Goal: Contribute content: Add original content to the website for others to see

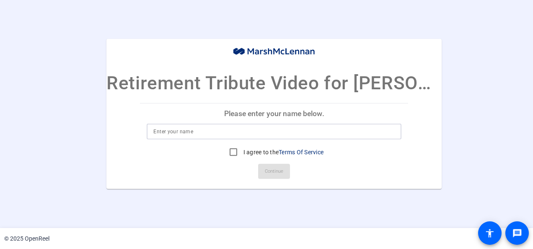
click at [286, 132] on input at bounding box center [273, 131] width 241 height 10
type input "[PERSON_NAME]"
click at [234, 154] on input "I agree to the Terms Of Service" at bounding box center [233, 152] width 17 height 17
checkbox input "true"
click at [268, 170] on span "Continue" at bounding box center [274, 171] width 18 height 13
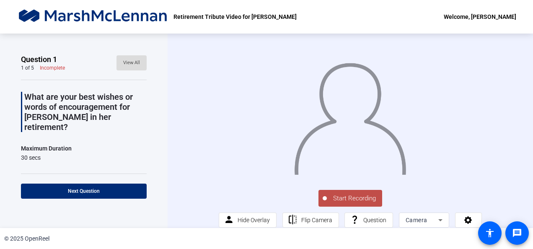
click at [124, 60] on span "View All" at bounding box center [131, 63] width 17 height 13
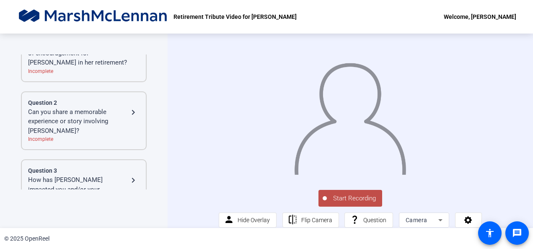
scroll to position [84, 0]
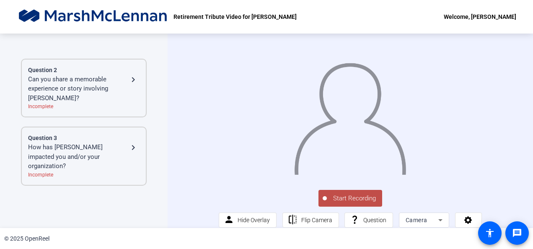
click at [94, 148] on div "How has [PERSON_NAME] impacted you and/or your organization?" at bounding box center [78, 156] width 100 height 28
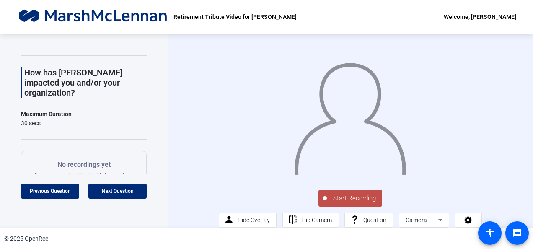
scroll to position [42, 0]
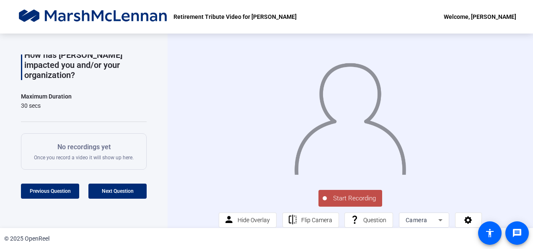
click at [340, 203] on span "Start Recording" at bounding box center [354, 198] width 55 height 10
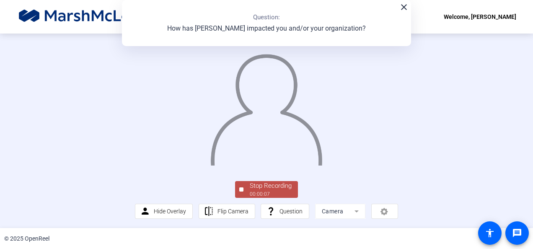
scroll to position [61, 0]
click at [275, 189] on div "Stop Recording" at bounding box center [271, 186] width 42 height 10
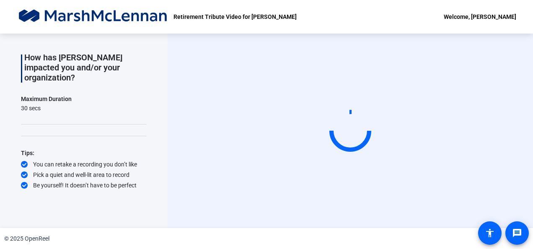
scroll to position [0, 0]
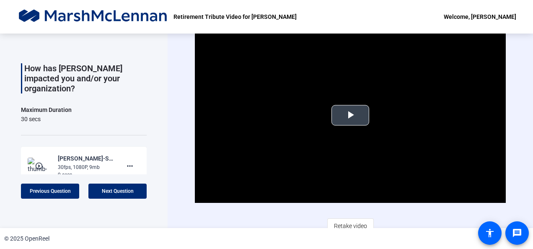
click at [350, 115] on span "Video Player" at bounding box center [350, 115] width 0 height 0
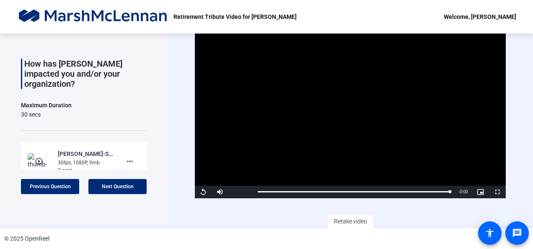
scroll to position [7, 0]
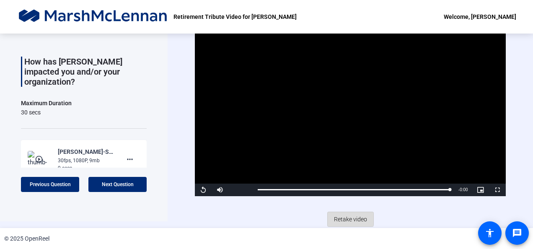
click at [342, 216] on span "Retake video" at bounding box center [350, 219] width 33 height 16
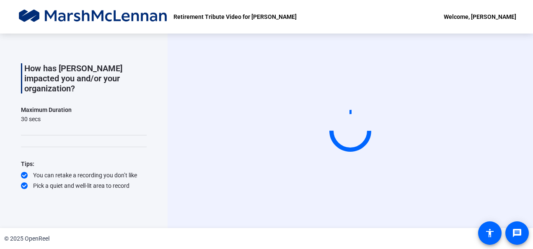
scroll to position [0, 0]
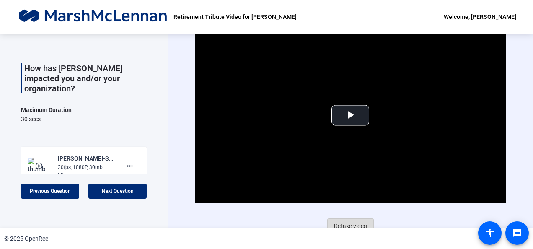
click at [346, 221] on span "Retake video" at bounding box center [350, 226] width 33 height 16
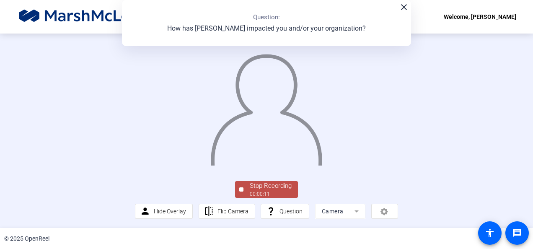
scroll to position [61, 0]
click at [273, 186] on div "Stop Recording" at bounding box center [271, 186] width 42 height 10
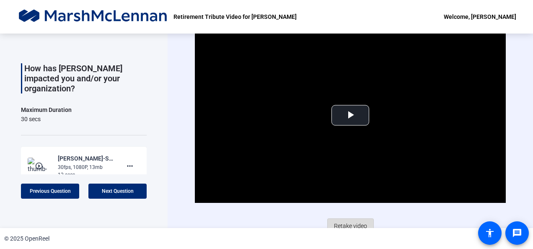
click at [355, 225] on span "Retake video" at bounding box center [350, 226] width 33 height 16
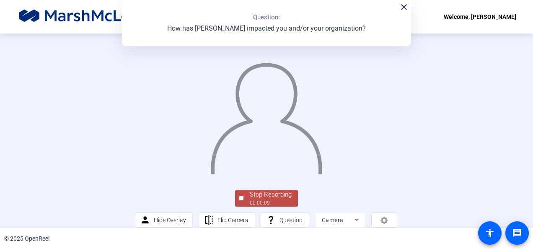
click at [336, 234] on div "© 2025 OpenReel" at bounding box center [266, 238] width 533 height 21
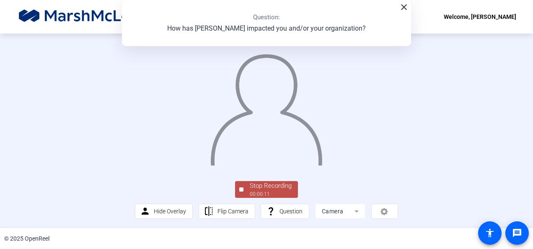
scroll to position [42, 0]
click at [289, 198] on div "00:00:12" at bounding box center [271, 194] width 42 height 8
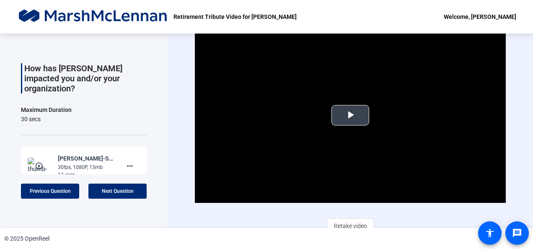
click at [350, 115] on span "Video Player" at bounding box center [350, 115] width 0 height 0
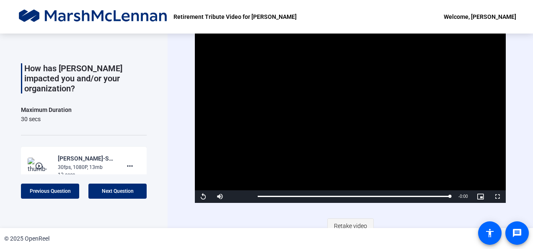
click at [353, 222] on span "Retake video" at bounding box center [350, 226] width 33 height 16
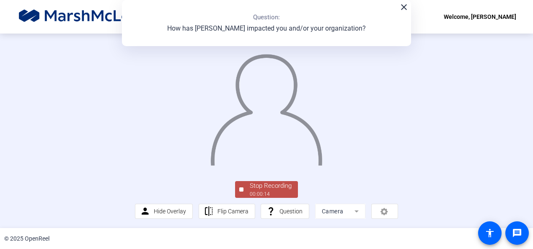
scroll to position [61, 0]
click at [267, 188] on div "Stop Recording" at bounding box center [271, 186] width 42 height 10
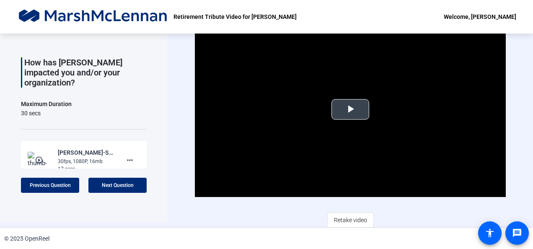
scroll to position [7, 0]
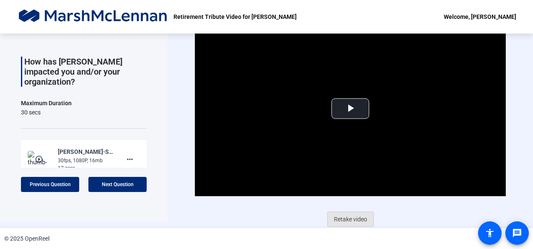
click at [352, 214] on span "Retake video" at bounding box center [350, 219] width 33 height 16
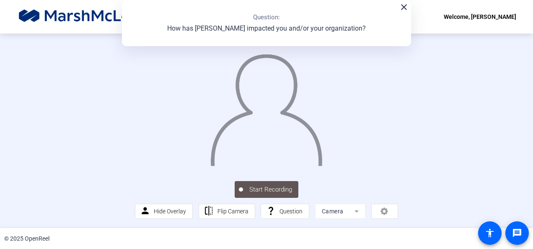
scroll to position [41, 0]
click at [290, 198] on span "Stop Recording 00:00:09" at bounding box center [270, 189] width 54 height 17
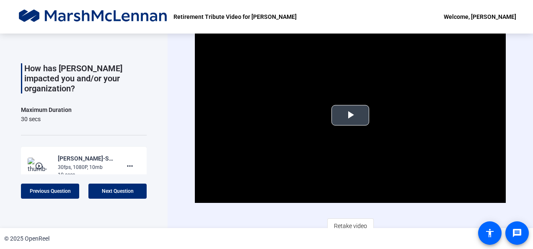
click at [350, 115] on span "Video Player" at bounding box center [350, 115] width 0 height 0
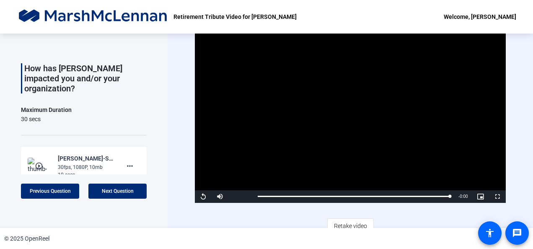
scroll to position [7, 0]
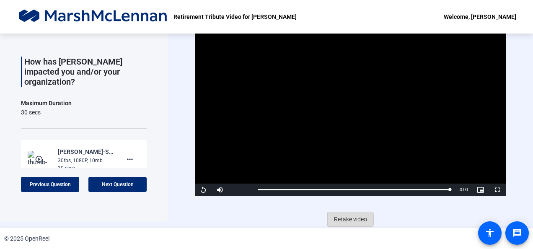
click at [344, 218] on span "Retake video" at bounding box center [350, 219] width 33 height 16
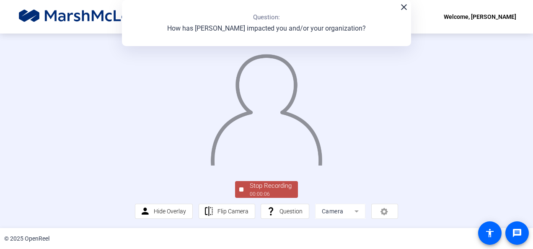
scroll to position [56, 0]
click at [276, 191] on div "Stop Recording" at bounding box center [271, 186] width 42 height 10
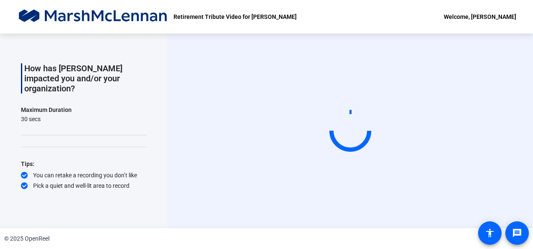
scroll to position [0, 0]
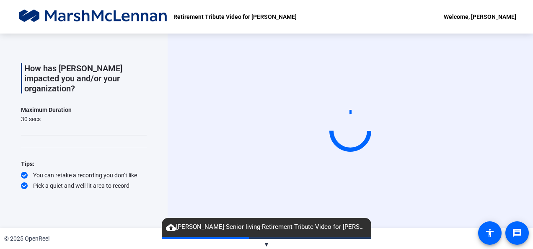
click at [26, 171] on div "You can retake a recording you don’t like" at bounding box center [84, 175] width 126 height 8
click at [29, 159] on div "Tips:" at bounding box center [84, 164] width 126 height 10
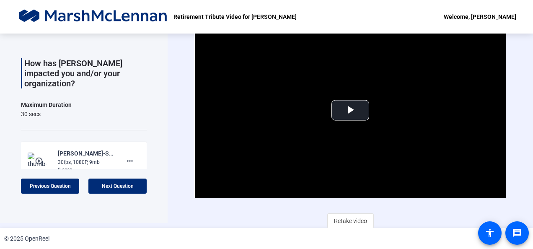
scroll to position [7, 0]
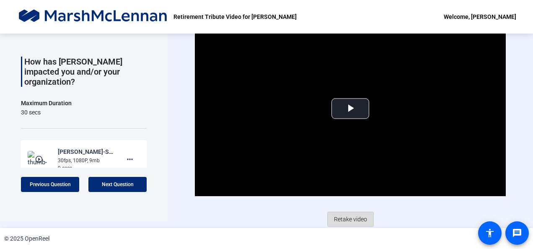
click at [343, 217] on span "Retake video" at bounding box center [350, 219] width 33 height 16
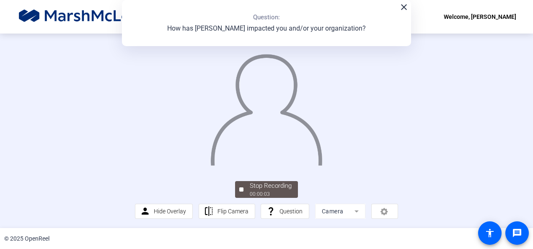
scroll to position [61, 0]
click at [265, 190] on div "Stop Recording" at bounding box center [271, 186] width 42 height 10
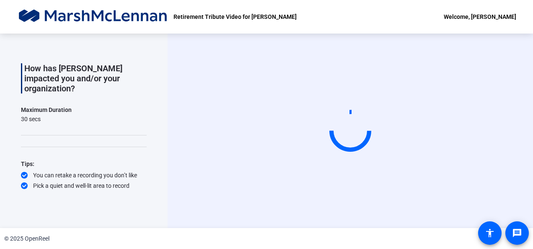
scroll to position [0, 0]
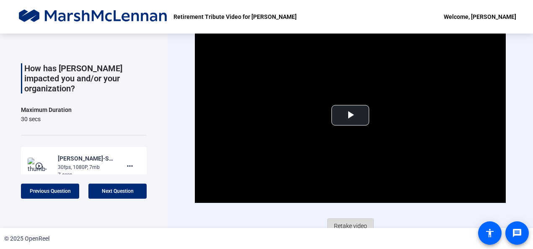
click at [349, 220] on span "Retake video" at bounding box center [350, 226] width 33 height 16
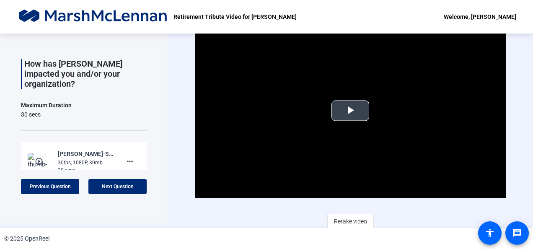
scroll to position [7, 0]
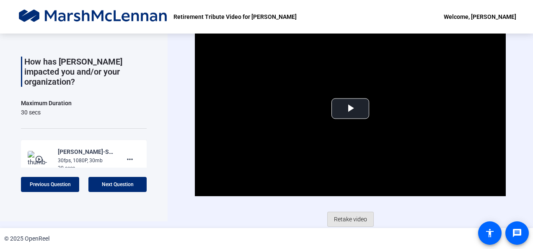
click at [348, 214] on span "Retake video" at bounding box center [350, 219] width 33 height 16
click at [353, 214] on span "Retake video" at bounding box center [350, 219] width 33 height 16
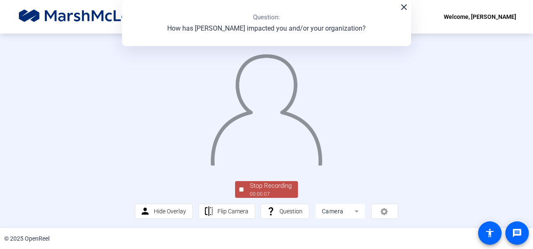
scroll to position [61, 0]
click at [272, 188] on div "Stop Recording" at bounding box center [271, 186] width 42 height 10
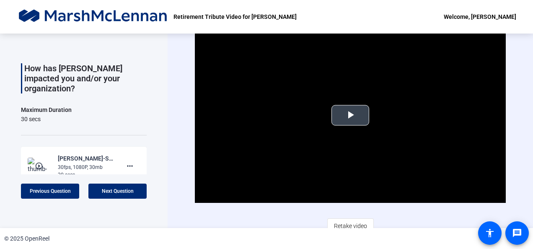
scroll to position [7, 0]
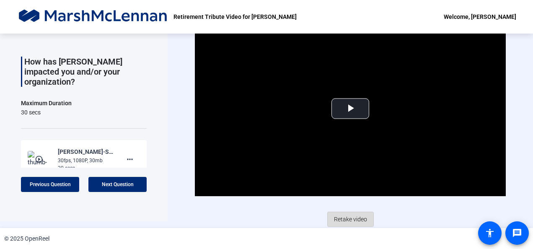
click at [349, 215] on span "Retake video" at bounding box center [350, 219] width 33 height 16
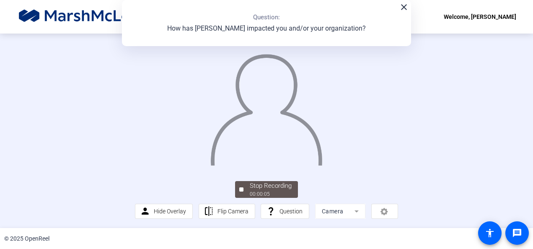
scroll to position [61, 0]
click at [281, 190] on div "Stop Recording" at bounding box center [271, 186] width 42 height 10
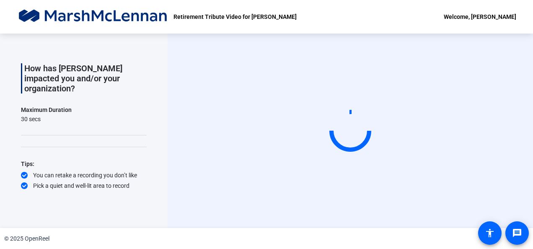
scroll to position [0, 0]
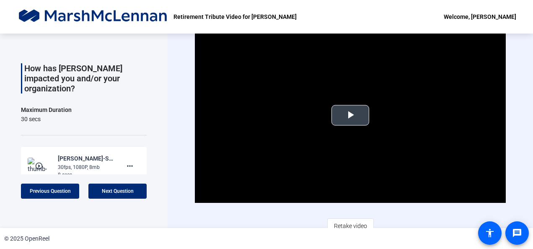
click at [350, 115] on span "Video Player" at bounding box center [350, 115] width 0 height 0
click at [348, 223] on span "Retake video" at bounding box center [350, 226] width 33 height 16
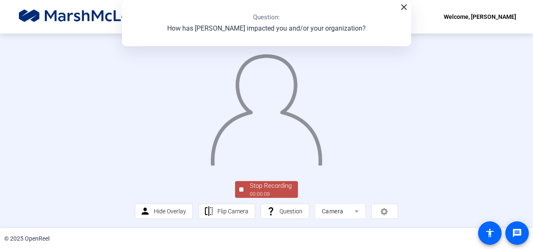
scroll to position [61, 0]
click at [275, 184] on div "Stop Recording" at bounding box center [271, 186] width 42 height 10
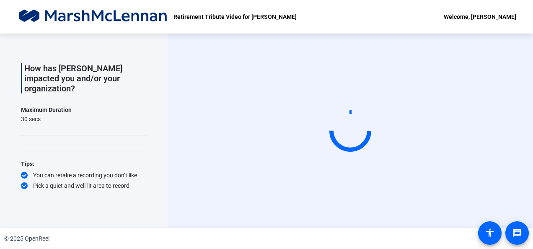
scroll to position [0, 0]
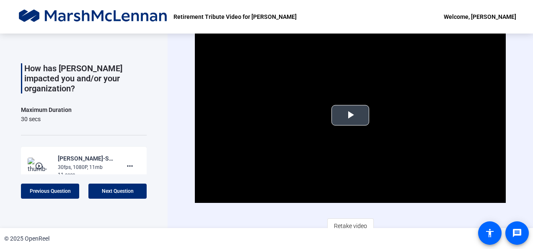
click at [350, 115] on span "Video Player" at bounding box center [350, 115] width 0 height 0
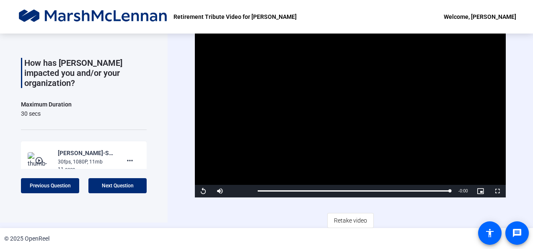
scroll to position [7, 0]
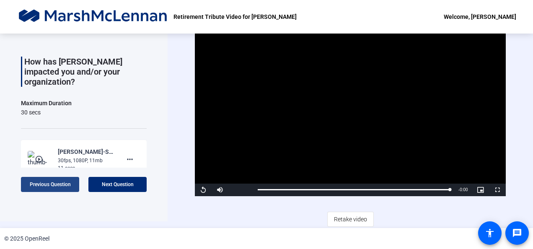
click at [70, 182] on span "Previous Question" at bounding box center [50, 184] width 41 height 6
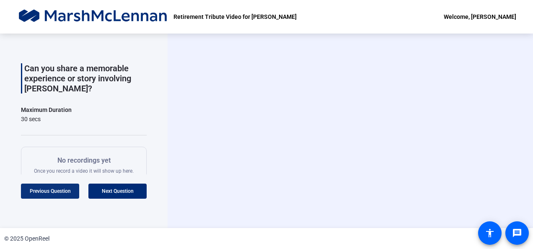
scroll to position [0, 0]
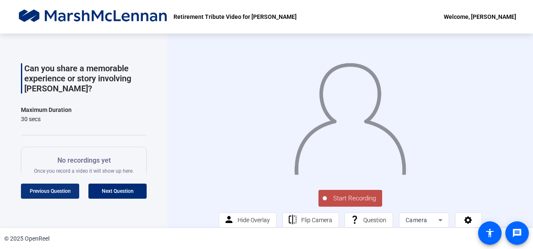
click at [70, 185] on span at bounding box center [50, 191] width 58 height 20
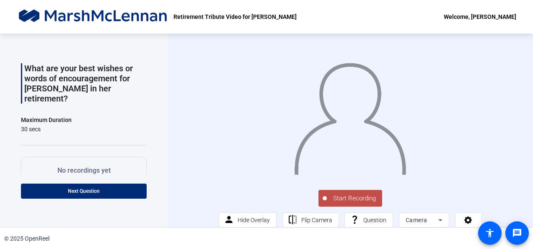
click at [369, 203] on span "Start Recording" at bounding box center [354, 198] width 55 height 10
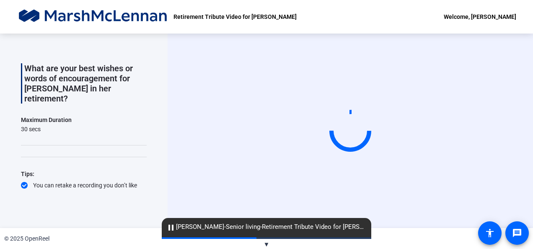
click at [358, 166] on video at bounding box center [350, 130] width 126 height 71
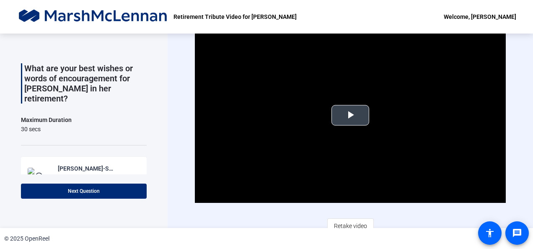
click at [350, 115] on span "Video Player" at bounding box center [350, 115] width 0 height 0
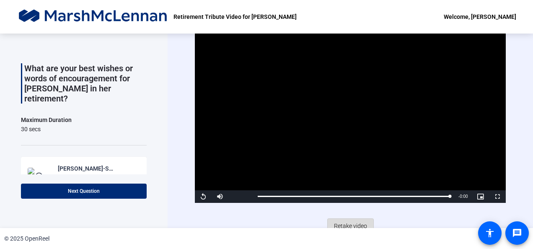
click at [358, 223] on span "Retake video" at bounding box center [350, 226] width 33 height 16
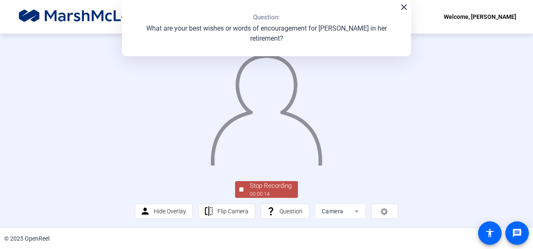
scroll to position [61, 0]
click at [281, 183] on div "Stop Recording" at bounding box center [271, 186] width 42 height 10
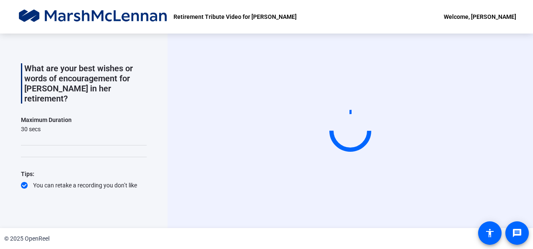
scroll to position [0, 0]
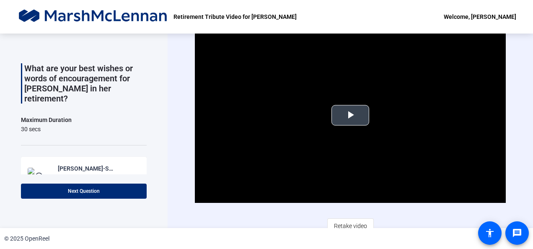
click at [350, 115] on span "Video Player" at bounding box center [350, 115] width 0 height 0
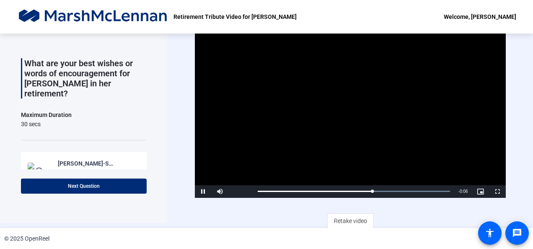
scroll to position [7, 0]
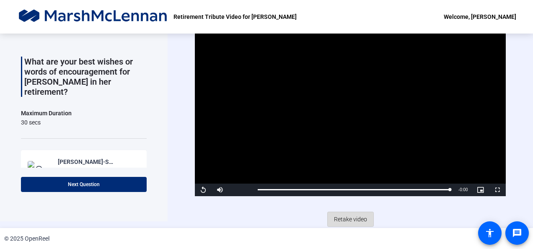
click at [353, 214] on span "Retake video" at bounding box center [350, 219] width 33 height 16
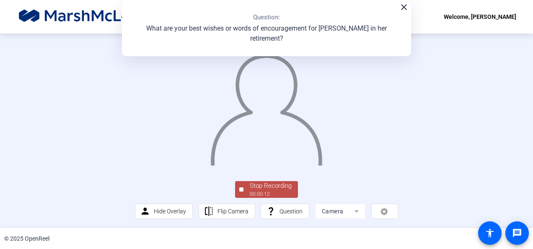
scroll to position [61, 0]
click at [278, 192] on div "00:00:13" at bounding box center [271, 194] width 42 height 8
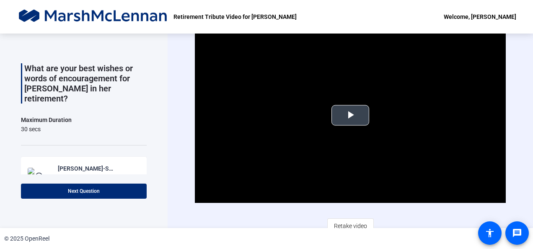
click at [350, 115] on span "Video Player" at bounding box center [350, 115] width 0 height 0
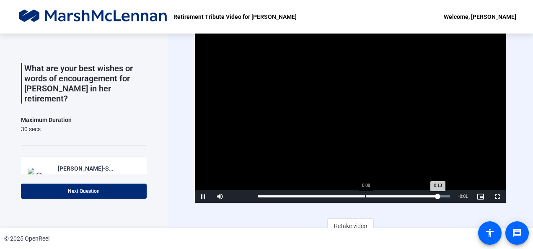
scroll to position [7, 0]
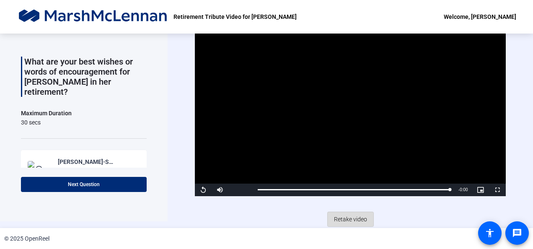
click at [350, 216] on span "Retake video" at bounding box center [350, 219] width 33 height 16
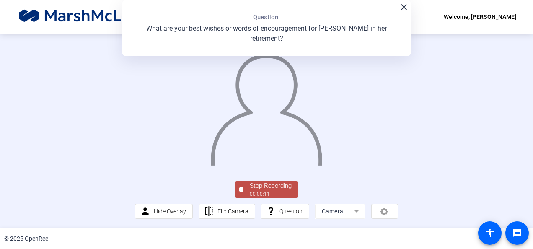
scroll to position [42, 0]
click at [288, 198] on div "00:00:12" at bounding box center [271, 194] width 42 height 8
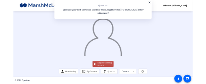
scroll to position [0, 0]
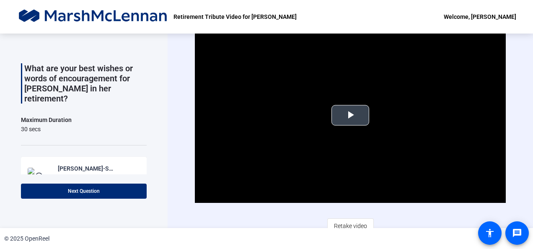
click at [350, 115] on span "Video Player" at bounding box center [350, 115] width 0 height 0
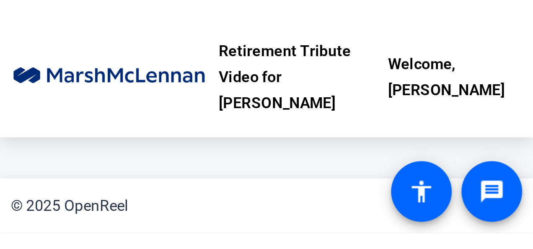
scroll to position [28, 0]
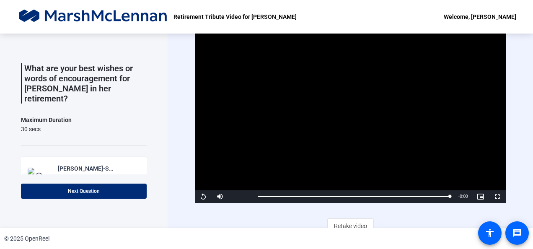
click at [251, 23] on div "Retirement Tribute Video for [PERSON_NAME]" at bounding box center [157, 16] width 280 height 17
click at [342, 223] on span "Retake video" at bounding box center [350, 226] width 33 height 16
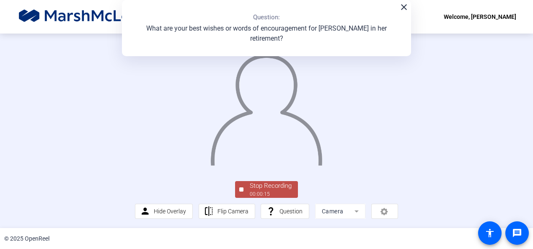
scroll to position [61, 0]
click at [273, 188] on div "Stop Recording" at bounding box center [271, 186] width 42 height 10
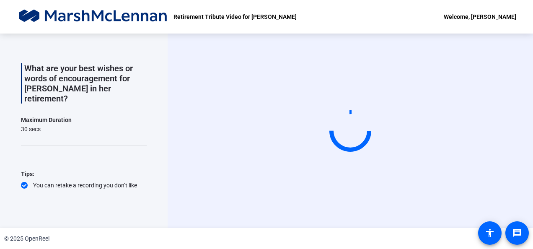
scroll to position [0, 0]
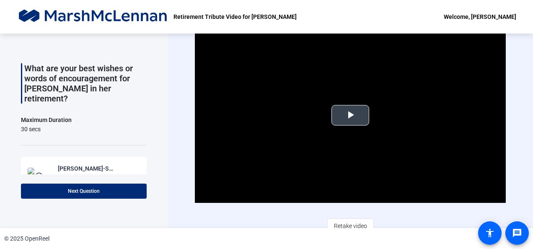
click at [350, 115] on span "Video Player" at bounding box center [350, 115] width 0 height 0
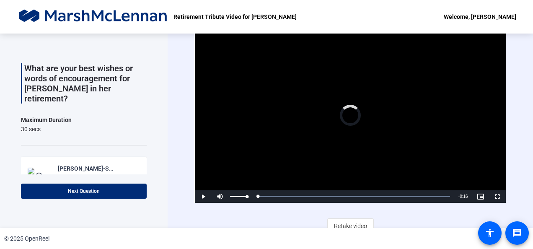
drag, startPoint x: 439, startPoint y: 196, endPoint x: 245, endPoint y: 192, distance: 193.9
click at [245, 192] on div "Play Mute 45% Current Time 0:00 / Duration 0:16 Loaded : 100.00% 0:00 0:00 Stre…" at bounding box center [350, 196] width 310 height 13
click at [199, 196] on span "Video Player" at bounding box center [203, 196] width 17 height 0
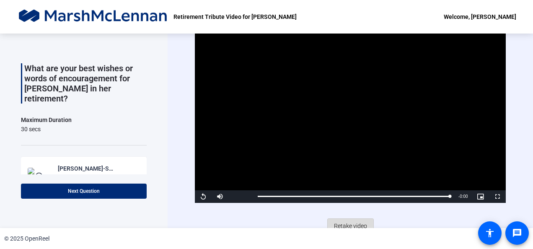
click at [343, 221] on span "Retake video" at bounding box center [350, 226] width 33 height 16
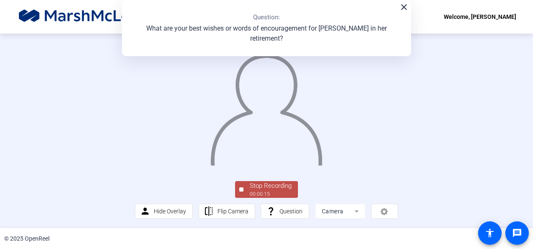
scroll to position [61, 0]
click at [278, 188] on div "Stop Recording" at bounding box center [271, 186] width 42 height 10
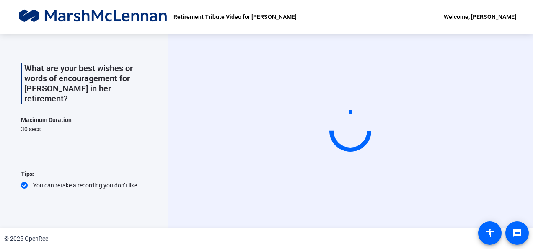
scroll to position [0, 0]
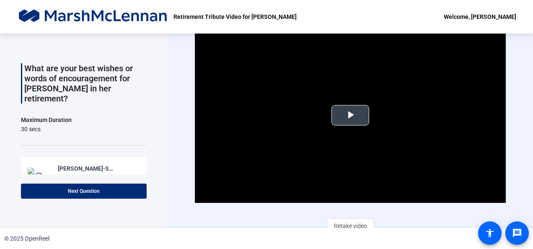
click at [350, 115] on span "Video Player" at bounding box center [350, 115] width 0 height 0
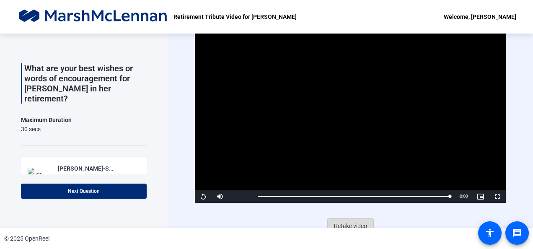
click at [348, 222] on span "Retake video" at bounding box center [350, 226] width 33 height 16
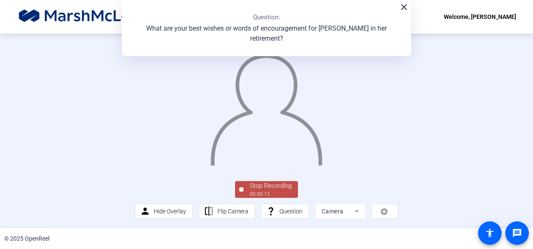
scroll to position [61, 0]
click at [283, 184] on div "Stop Recording" at bounding box center [271, 186] width 42 height 10
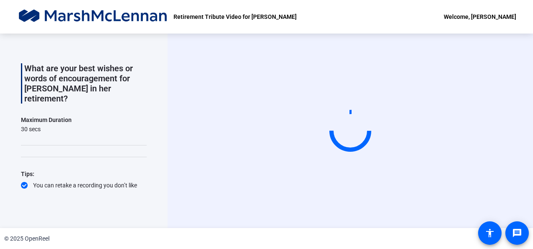
scroll to position [0, 0]
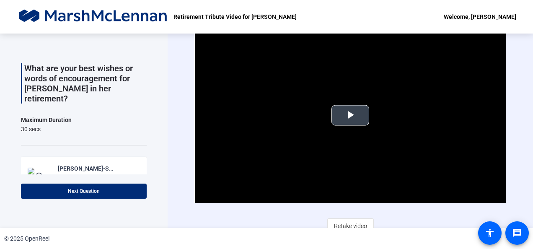
click at [350, 115] on span "Video Player" at bounding box center [350, 115] width 0 height 0
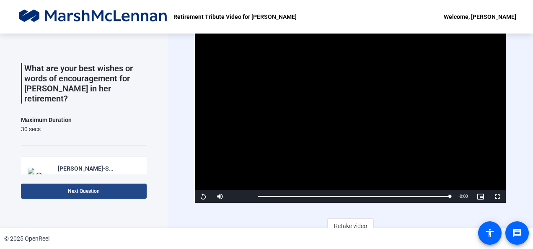
click at [128, 186] on span at bounding box center [84, 191] width 126 height 20
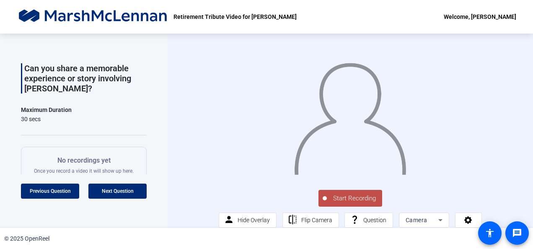
click at [366, 203] on span "Start Recording" at bounding box center [354, 198] width 55 height 10
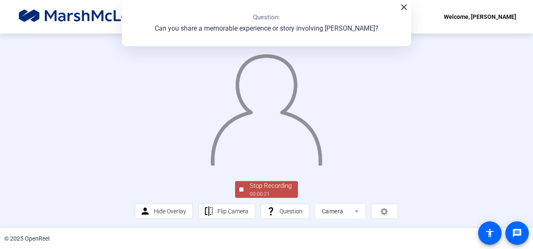
scroll to position [61, 0]
click at [286, 188] on div "Stop Recording" at bounding box center [271, 186] width 42 height 10
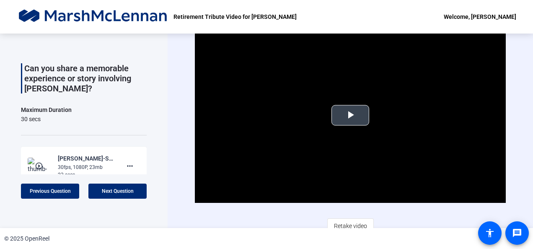
click at [350, 115] on span "Video Player" at bounding box center [350, 115] width 0 height 0
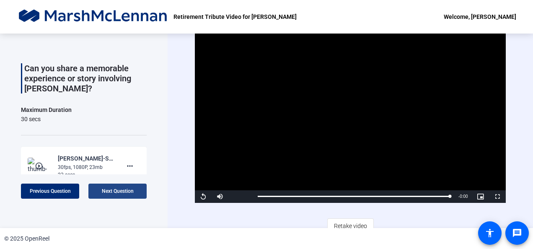
click at [125, 188] on span "Next Question" at bounding box center [118, 191] width 32 height 6
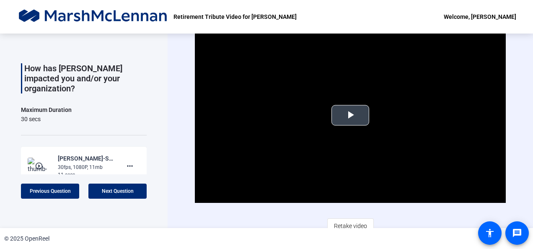
click at [350, 115] on span "Video Player" at bounding box center [350, 115] width 0 height 0
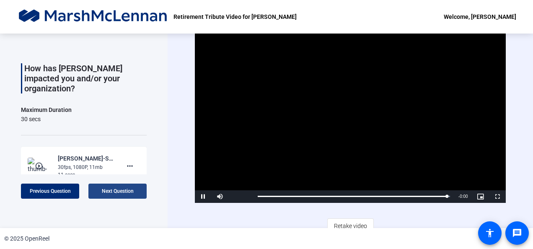
click at [137, 190] on span at bounding box center [117, 191] width 58 height 20
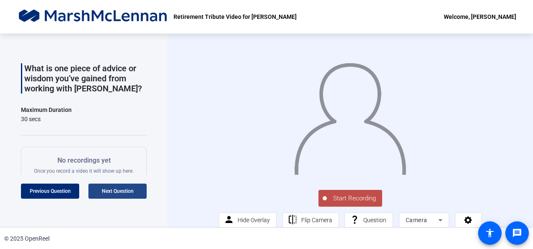
click at [141, 190] on span at bounding box center [117, 191] width 58 height 20
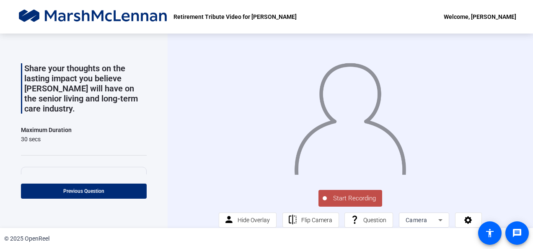
click at [342, 203] on span "Start Recording" at bounding box center [354, 198] width 55 height 10
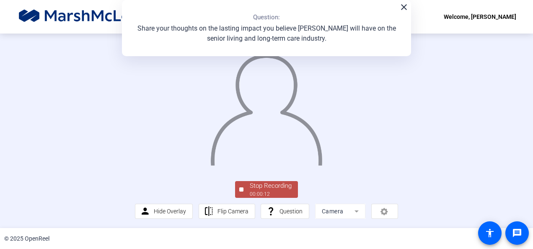
scroll to position [61, 0]
click at [287, 187] on div "Stop Recording" at bounding box center [271, 186] width 42 height 10
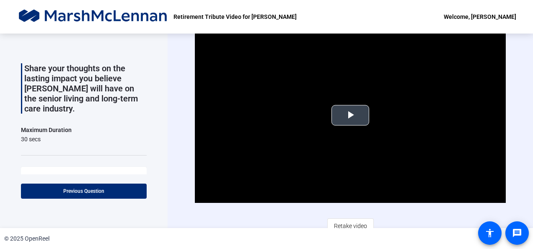
click at [350, 115] on span "Video Player" at bounding box center [350, 115] width 0 height 0
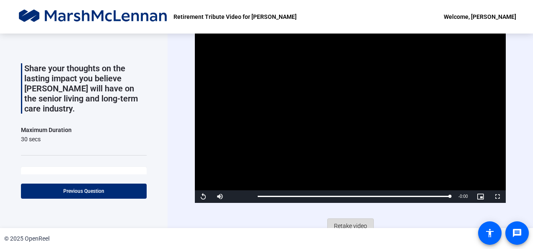
click at [348, 221] on span "Retake video" at bounding box center [350, 226] width 33 height 16
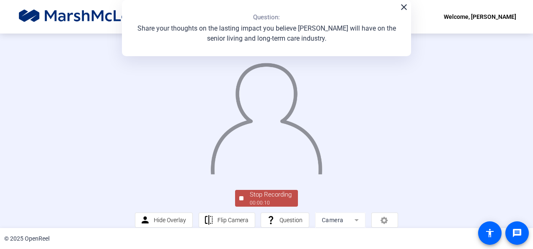
scroll to position [42, 0]
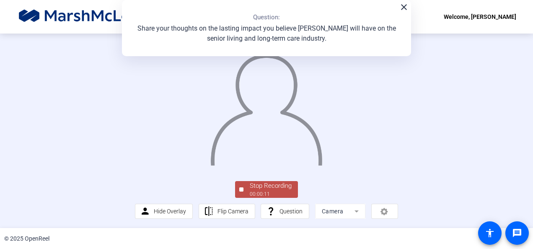
click at [277, 191] on div "Stop Recording" at bounding box center [271, 186] width 42 height 10
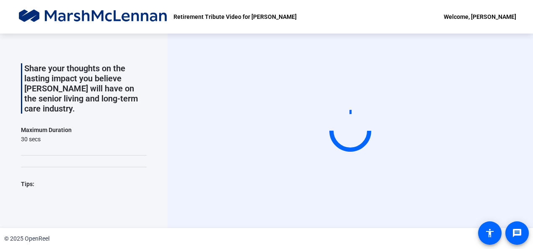
scroll to position [0, 0]
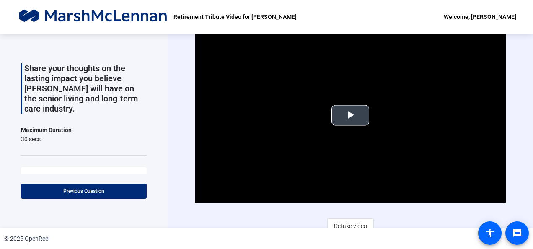
click at [350, 115] on span "Video Player" at bounding box center [350, 115] width 0 height 0
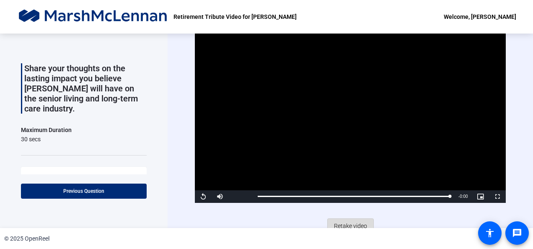
click at [360, 222] on span "Retake video" at bounding box center [350, 226] width 33 height 16
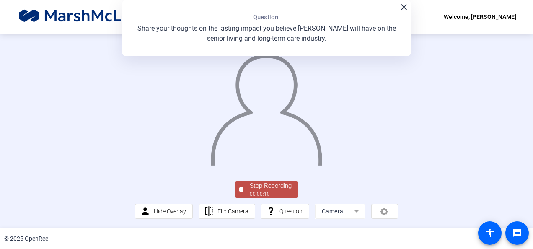
scroll to position [42, 0]
click at [280, 191] on div "Stop Recording" at bounding box center [271, 186] width 42 height 10
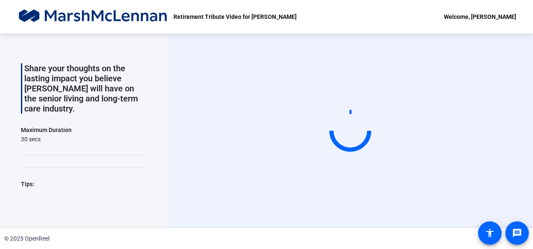
scroll to position [0, 0]
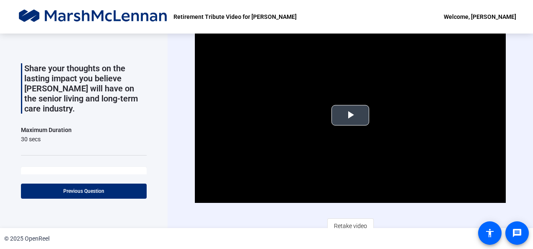
click at [350, 115] on span "Video Player" at bounding box center [350, 115] width 0 height 0
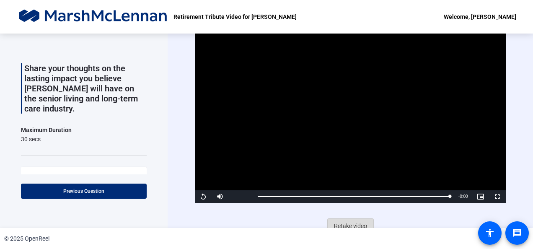
click at [351, 221] on span "Retake video" at bounding box center [350, 226] width 33 height 16
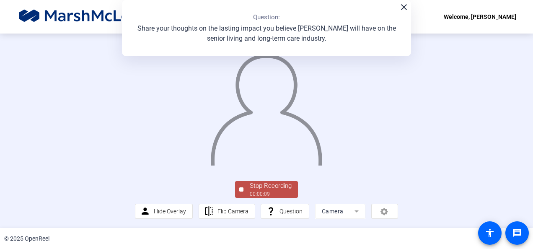
scroll to position [42, 0]
click at [275, 191] on div "Stop Recording" at bounding box center [271, 186] width 42 height 10
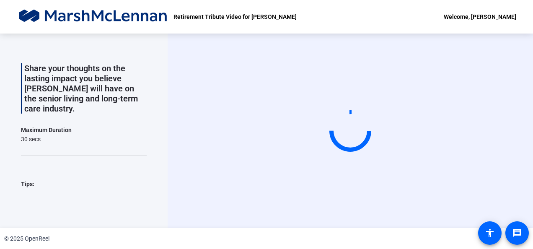
scroll to position [0, 0]
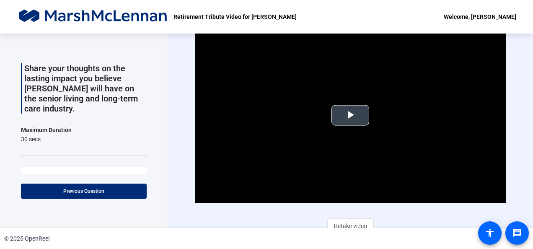
click at [350, 115] on span "Video Player" at bounding box center [350, 115] width 0 height 0
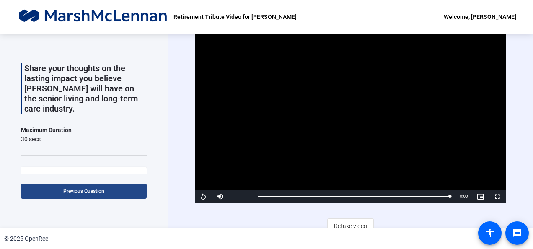
click at [93, 189] on span "Previous Question" at bounding box center [83, 191] width 41 height 6
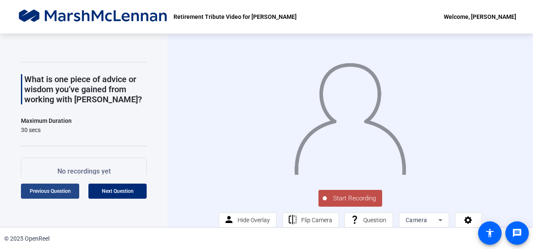
click at [49, 188] on span "Previous Question" at bounding box center [50, 191] width 41 height 6
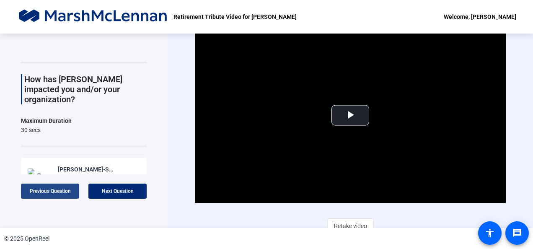
click at [62, 190] on span "Previous Question" at bounding box center [50, 191] width 41 height 6
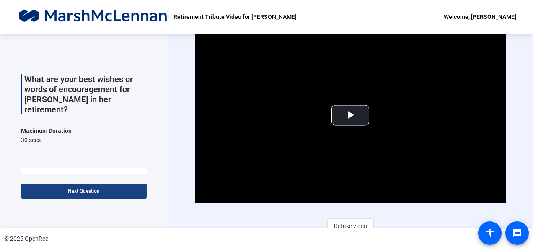
click at [62, 190] on span at bounding box center [84, 191] width 126 height 20
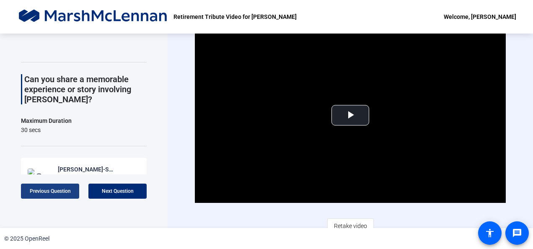
click at [62, 190] on span "Previous Question" at bounding box center [50, 191] width 41 height 6
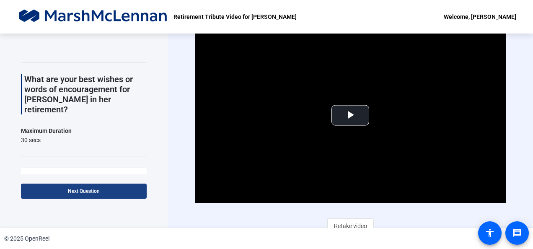
click at [62, 190] on span at bounding box center [84, 191] width 126 height 20
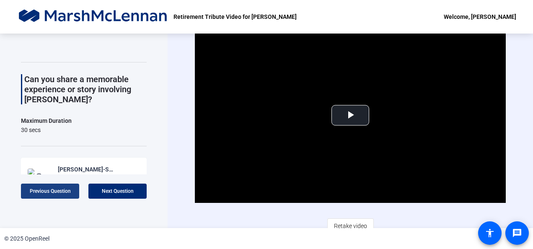
click at [62, 190] on span "Previous Question" at bounding box center [50, 191] width 41 height 6
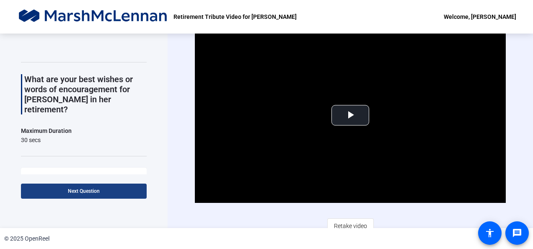
click at [62, 190] on span at bounding box center [84, 191] width 126 height 20
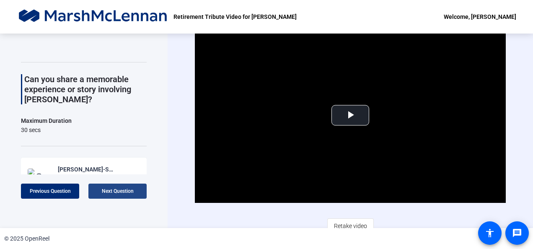
click at [98, 191] on span at bounding box center [117, 191] width 58 height 20
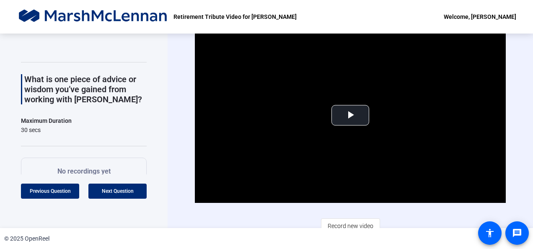
click at [116, 167] on p "No recordings yet" at bounding box center [84, 171] width 100 height 10
click at [350, 115] on span "Video Player" at bounding box center [350, 115] width 0 height 0
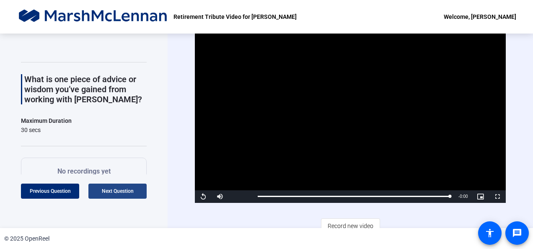
click at [111, 192] on span "Next Question" at bounding box center [118, 191] width 32 height 6
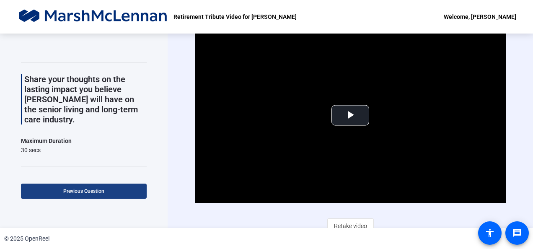
click at [111, 192] on span at bounding box center [84, 191] width 126 height 20
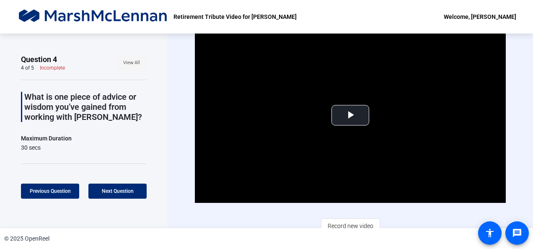
click at [139, 65] on span at bounding box center [131, 63] width 30 height 20
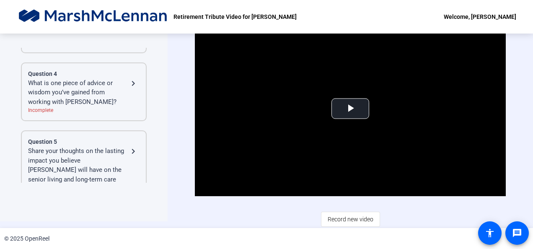
scroll to position [216, 0]
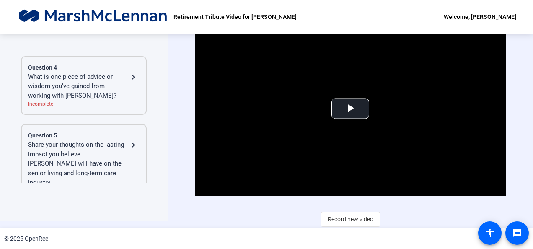
click at [122, 82] on div "What is one piece of advice or wisdom you’ve gained from working with [PERSON_N…" at bounding box center [78, 86] width 100 height 28
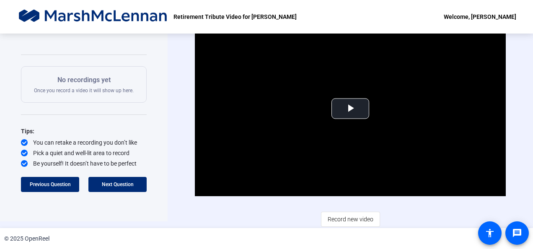
scroll to position [101, 0]
click at [124, 182] on span "Next Question" at bounding box center [118, 184] width 32 height 6
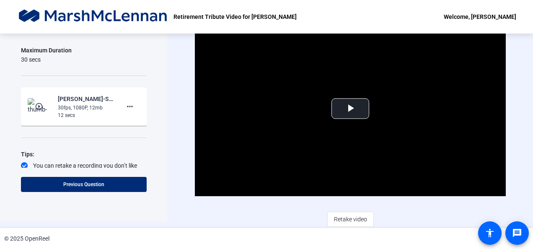
scroll to position [124, 0]
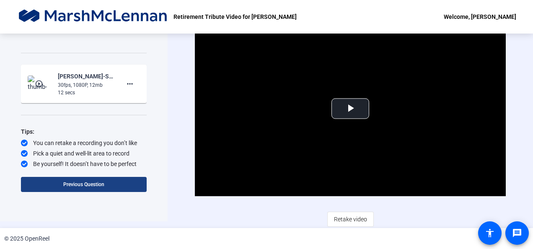
click at [124, 182] on span at bounding box center [84, 184] width 126 height 20
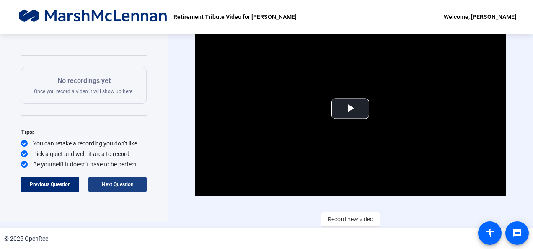
click at [124, 182] on span "Next Question" at bounding box center [118, 184] width 32 height 6
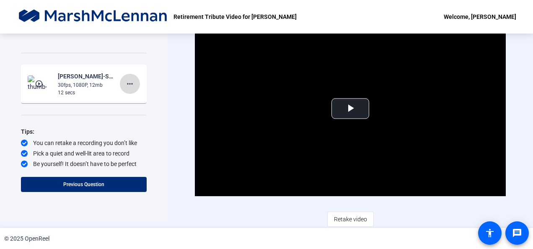
click at [126, 84] on mat-icon "more_horiz" at bounding box center [130, 84] width 10 height 10
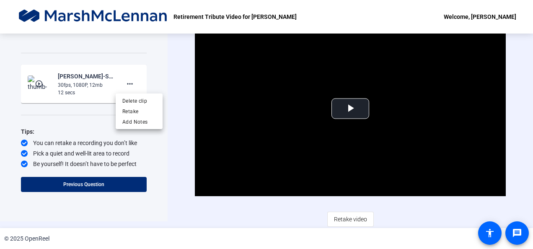
click at [141, 63] on div at bounding box center [266, 124] width 533 height 249
click at [151, 64] on div "Question 5 5 of 5 Complete View All Share your thoughts on the lasting impact y…" at bounding box center [83, 124] width 167 height 194
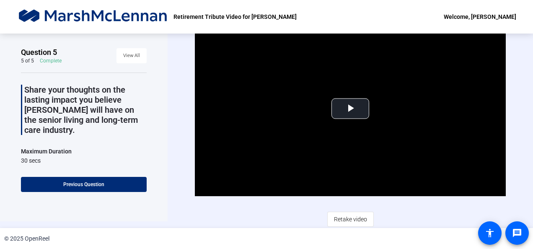
scroll to position [0, 0]
click at [135, 53] on span "View All" at bounding box center [131, 56] width 17 height 13
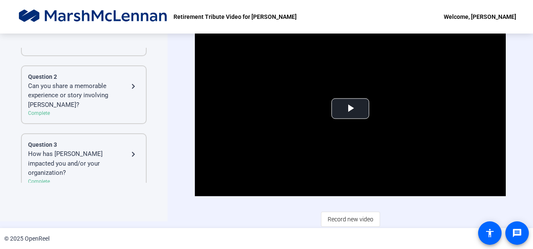
scroll to position [126, 0]
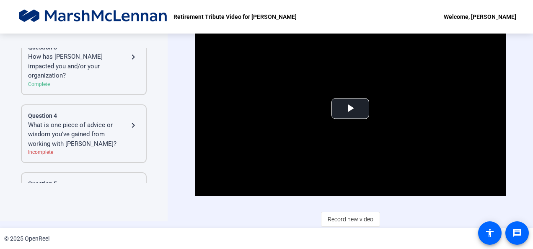
click at [96, 120] on div "What is one piece of advice or wisdom you’ve gained from working with [PERSON_N…" at bounding box center [78, 134] width 100 height 28
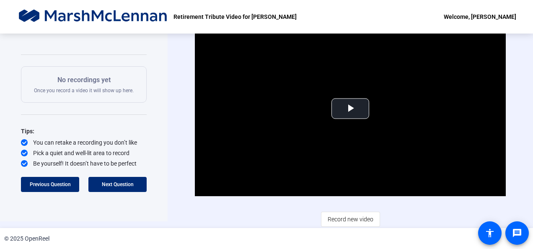
scroll to position [101, 0]
click at [111, 85] on div "No recordings yet Once you record a video it will show up here." at bounding box center [84, 85] width 100 height 19
click at [303, 215] on div "Video Player is loading. Play Video Play Mute Current Time 0:00 / Duration 0:11…" at bounding box center [350, 123] width 310 height 205
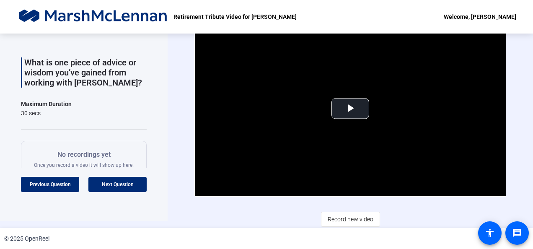
scroll to position [26, 0]
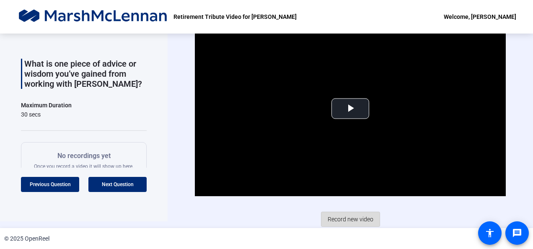
click at [352, 214] on span "Record new video" at bounding box center [350, 219] width 46 height 16
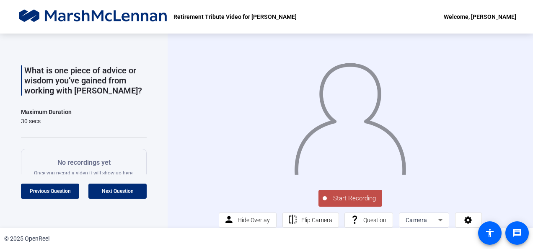
click at [351, 205] on button "Start Recording" at bounding box center [350, 198] width 64 height 17
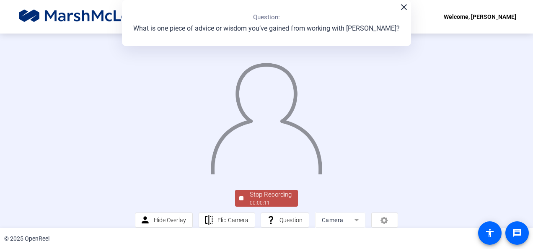
scroll to position [42, 0]
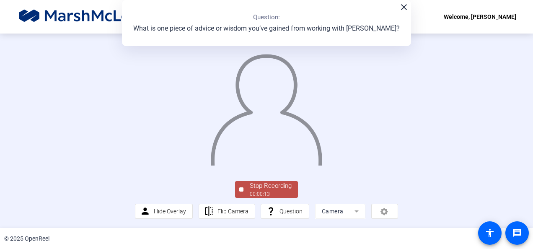
click at [281, 191] on div "Stop Recording" at bounding box center [271, 186] width 42 height 10
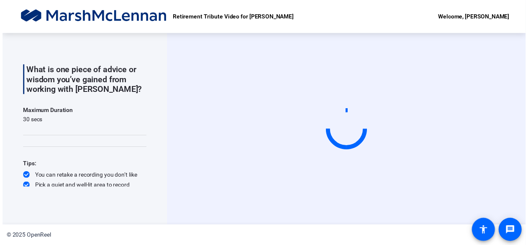
scroll to position [0, 0]
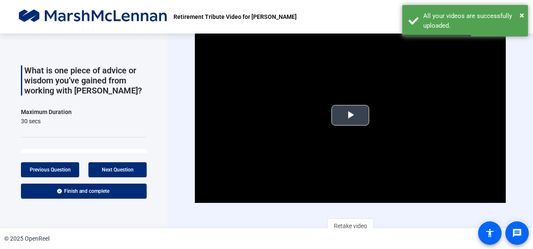
click at [350, 115] on span "Video Player" at bounding box center [350, 115] width 0 height 0
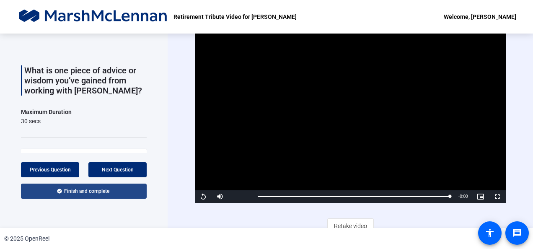
click at [124, 191] on span at bounding box center [84, 191] width 126 height 20
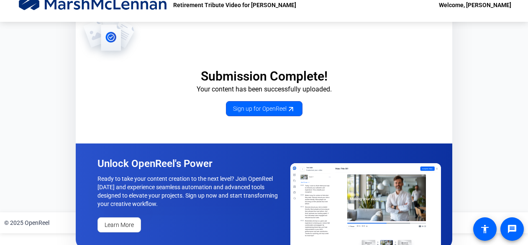
scroll to position [18, 0]
